Goal: Transaction & Acquisition: Purchase product/service

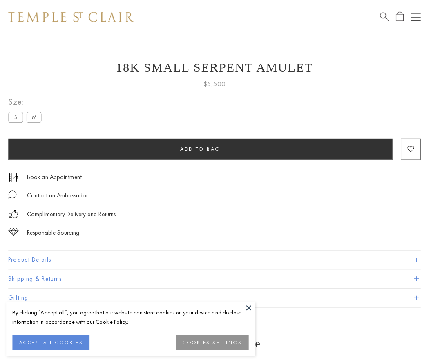
scroll to position [0, 0]
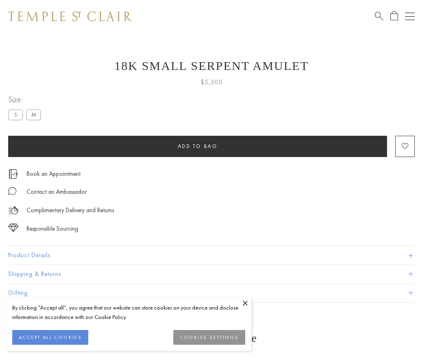
click at [197, 146] on span "Add to bag" at bounding box center [198, 146] width 40 height 7
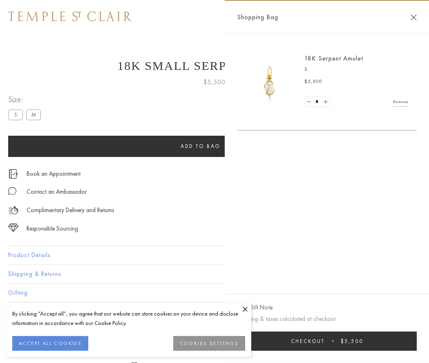
click at [333, 341] on span "submit" at bounding box center [332, 340] width 1 height 1
